Goal: Task Accomplishment & Management: Manage account settings

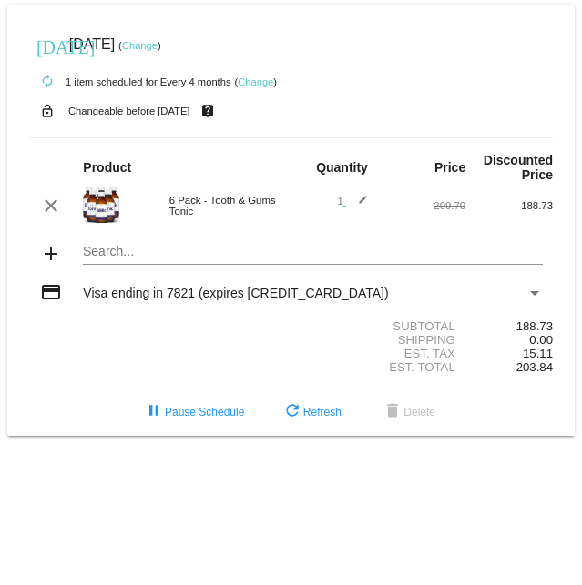
click at [258, 82] on link "Change" at bounding box center [256, 81] width 36 height 11
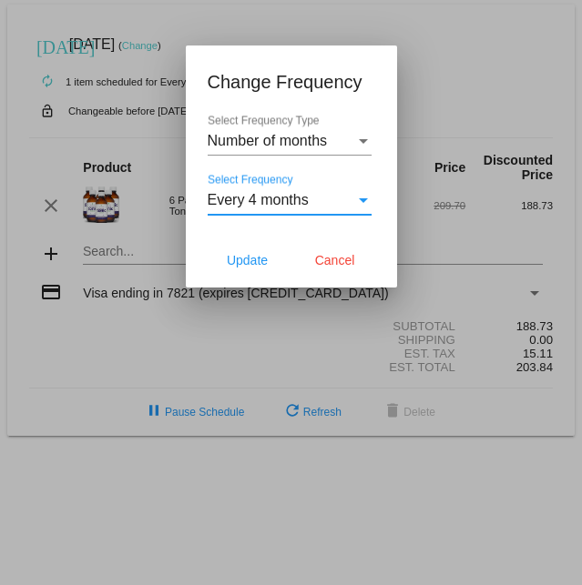
click at [365, 203] on div "Select Frequency" at bounding box center [363, 200] width 9 height 5
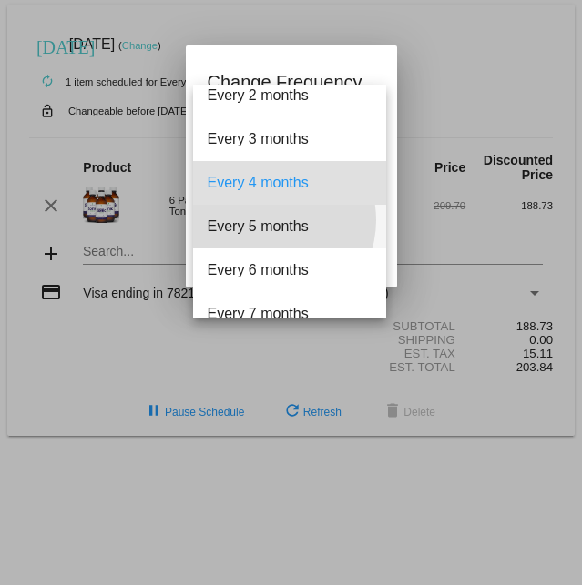
scroll to position [49, 0]
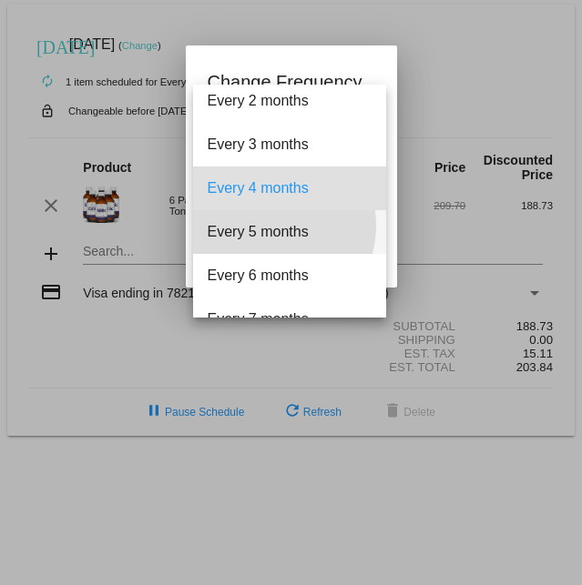
click at [271, 224] on span "Every 5 months" at bounding box center [290, 232] width 164 height 44
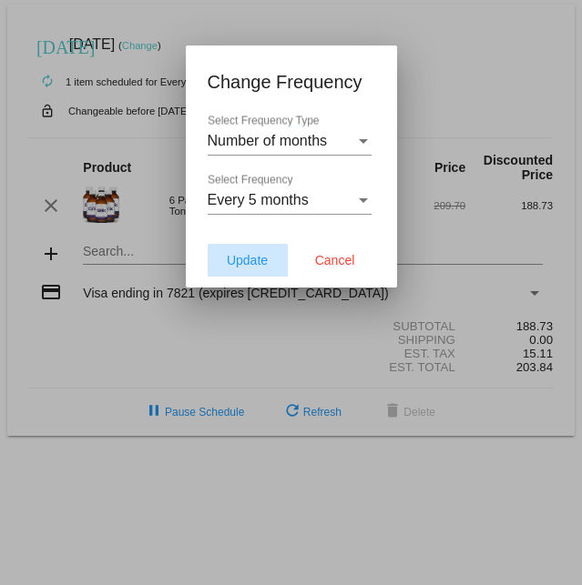
click at [249, 262] on span "Update" at bounding box center [247, 260] width 41 height 15
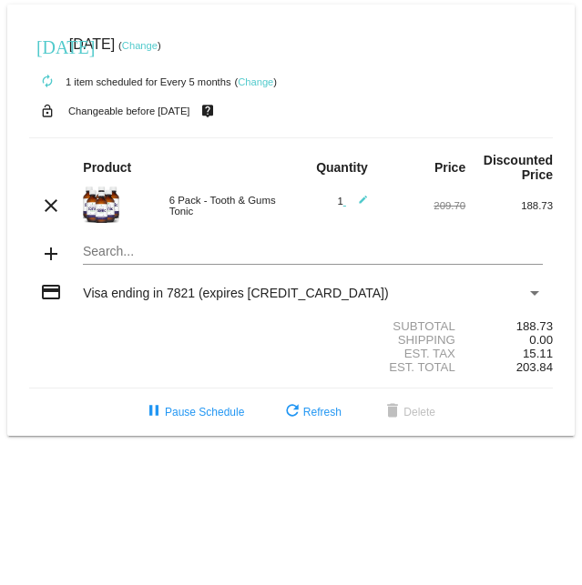
click at [263, 81] on link "Change" at bounding box center [256, 81] width 36 height 11
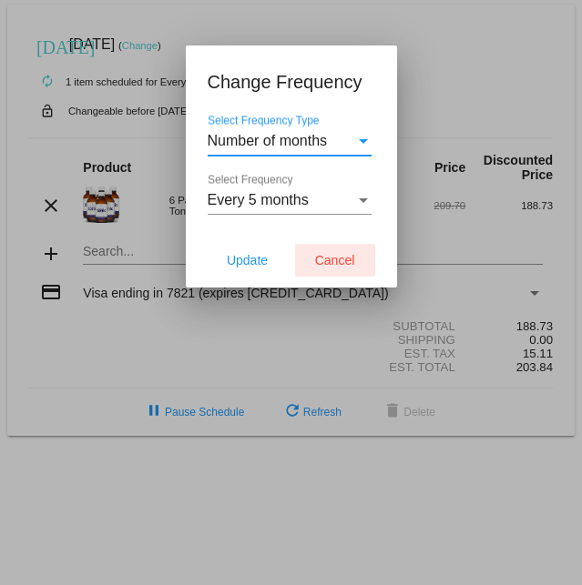
click at [328, 261] on span "Cancel" at bounding box center [335, 260] width 40 height 15
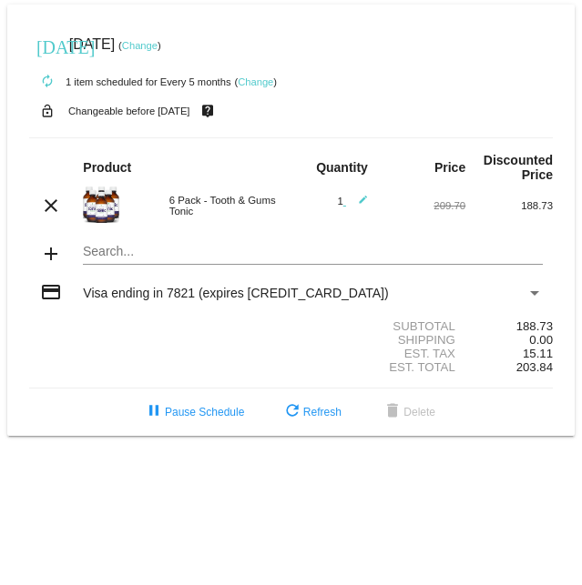
click at [157, 46] on link "Change" at bounding box center [140, 45] width 36 height 11
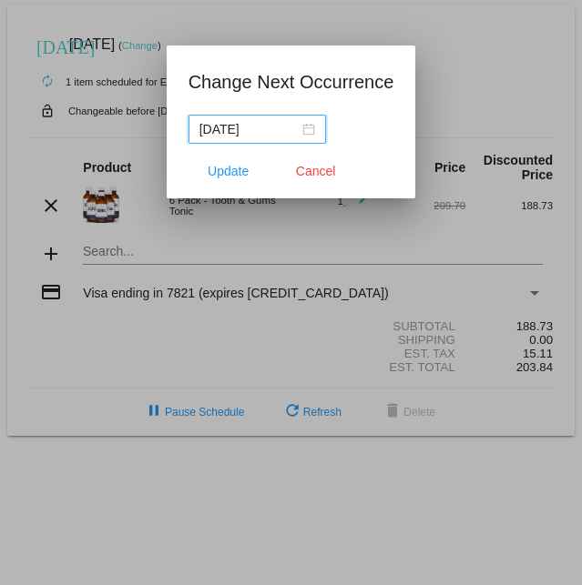
click at [294, 130] on div "[DATE]" at bounding box center [257, 129] width 116 height 20
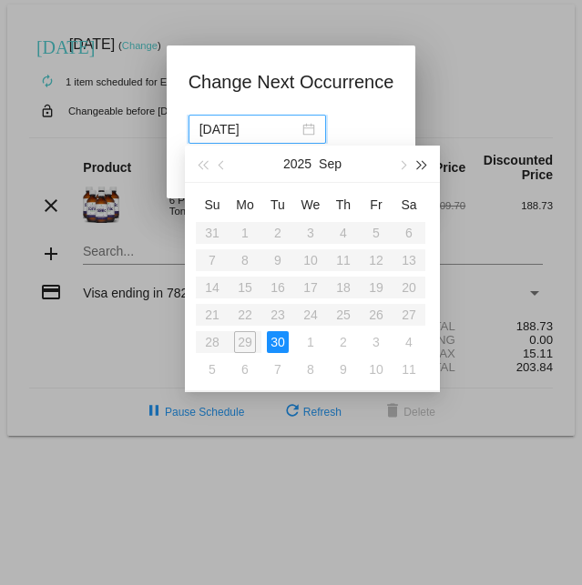
click at [418, 165] on span "button" at bounding box center [422, 165] width 9 height 9
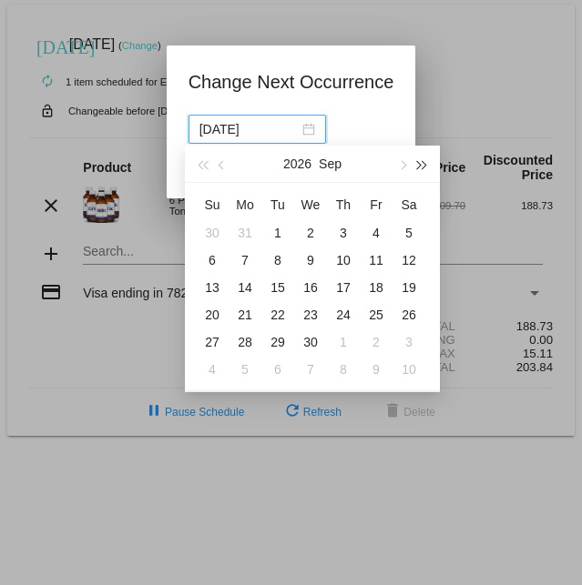
click at [418, 165] on span "button" at bounding box center [422, 165] width 9 height 9
click at [206, 164] on span "button" at bounding box center [202, 165] width 9 height 9
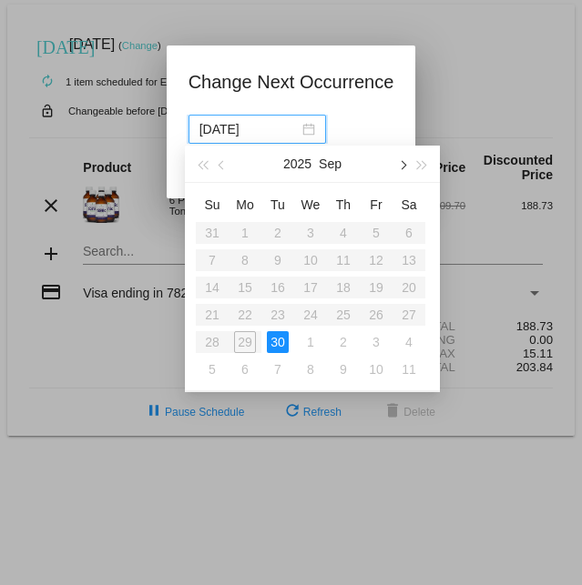
click at [404, 167] on button "button" at bounding box center [401, 164] width 20 height 36
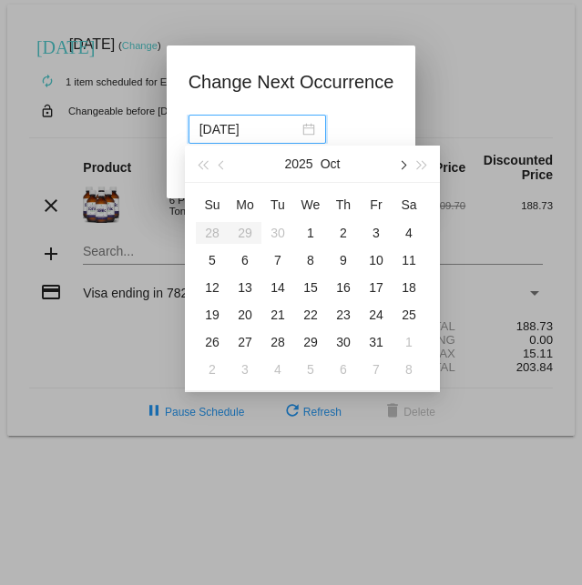
click at [404, 167] on button "button" at bounding box center [401, 164] width 20 height 36
click at [379, 232] on div "6" at bounding box center [376, 233] width 22 height 22
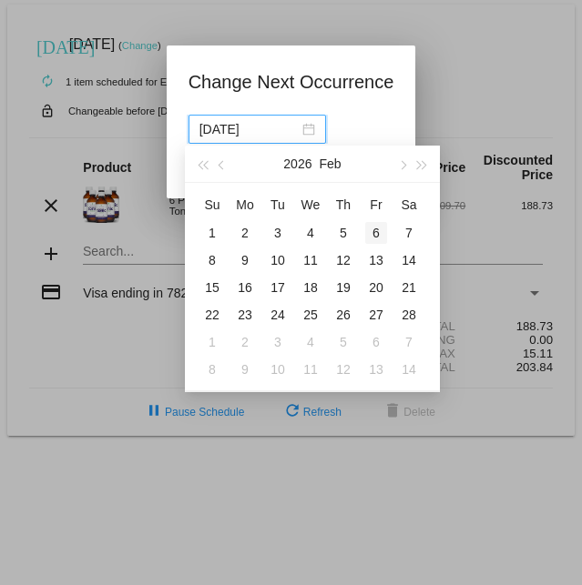
type input "[DATE]"
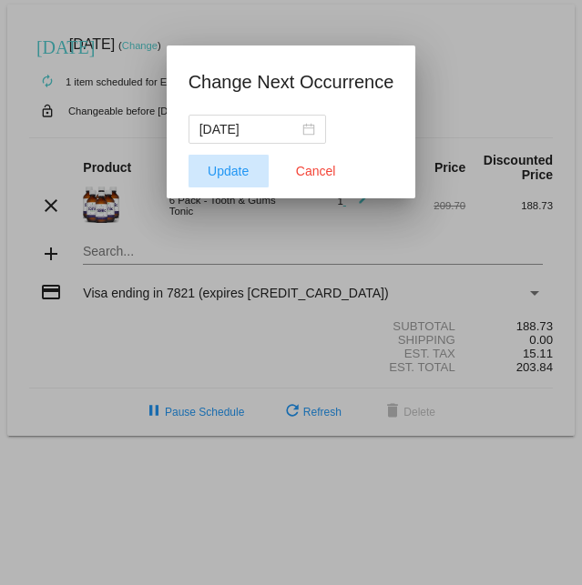
click at [227, 172] on span "Update" at bounding box center [228, 171] width 41 height 15
